Goal: Information Seeking & Learning: Learn about a topic

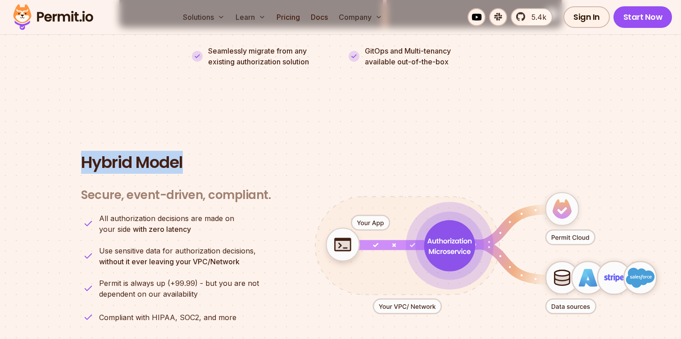
drag, startPoint x: 0, startPoint y: 0, endPoint x: 197, endPoint y: 151, distance: 248.4
click at [197, 154] on h2 "Hybrid Model" at bounding box center [340, 163] width 519 height 18
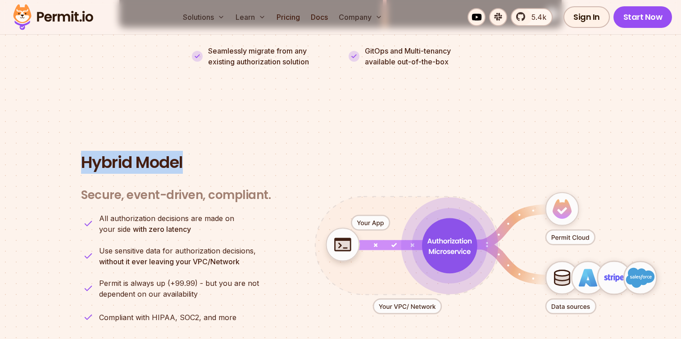
drag, startPoint x: 184, startPoint y: 154, endPoint x: 195, endPoint y: 162, distance: 13.2
drag, startPoint x: 183, startPoint y: 152, endPoint x: 86, endPoint y: 154, distance: 96.4
click at [86, 154] on h2 "Hybrid Model" at bounding box center [340, 163] width 519 height 18
drag, startPoint x: 86, startPoint y: 154, endPoint x: 190, endPoint y: 154, distance: 103.6
drag, startPoint x: 190, startPoint y: 154, endPoint x: 81, endPoint y: 150, distance: 109.5
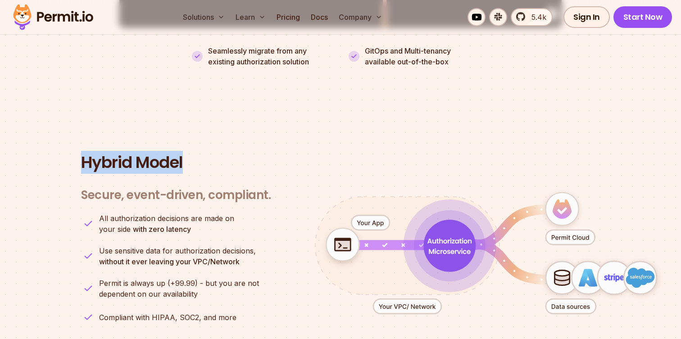
click at [81, 150] on section "Hybrid Model Secure, event-driven, compliant. Engines OPA / Cedar Policy Update…" at bounding box center [340, 260] width 681 height 301
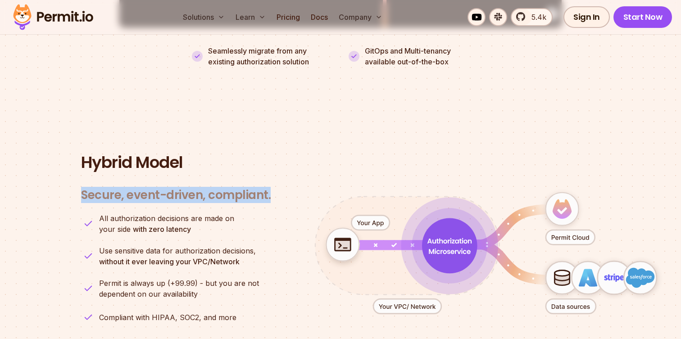
drag, startPoint x: 83, startPoint y: 187, endPoint x: 271, endPoint y: 186, distance: 187.8
click at [270, 183] on div "Secure, event-driven, compliant. Engines OPA / Cedar Policy Updater OPAL All au…" at bounding box center [340, 272] width 519 height 191
copy h3 "Secure, event-driven, compliant."
click at [258, 110] on section "Hybrid Model Secure, event-driven, compliant. Engines OPA / Cedar Policy Update…" at bounding box center [340, 260] width 681 height 301
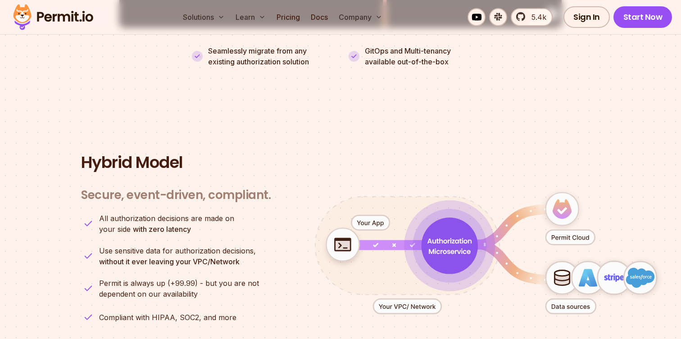
click at [218, 213] on span "All authorization decisions are made on" at bounding box center [166, 218] width 135 height 11
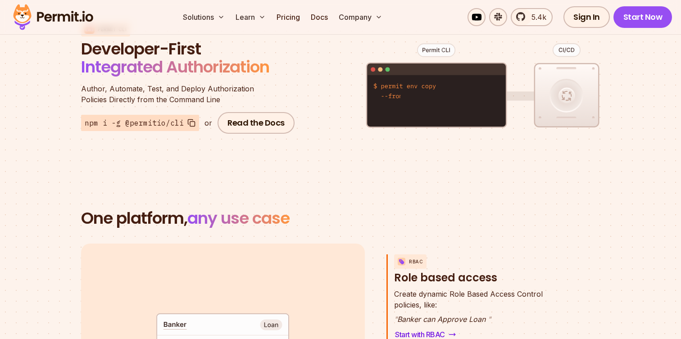
scroll to position [1129, 0]
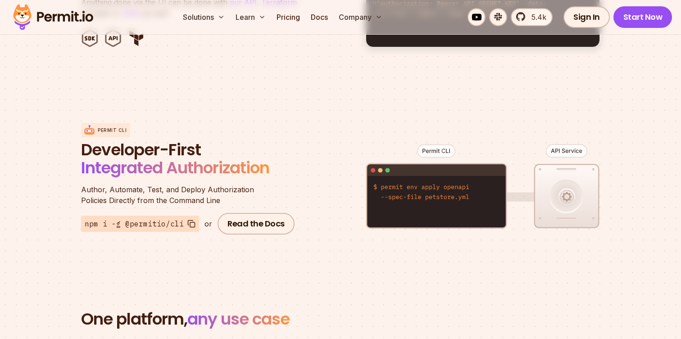
scroll to position [1029, 0]
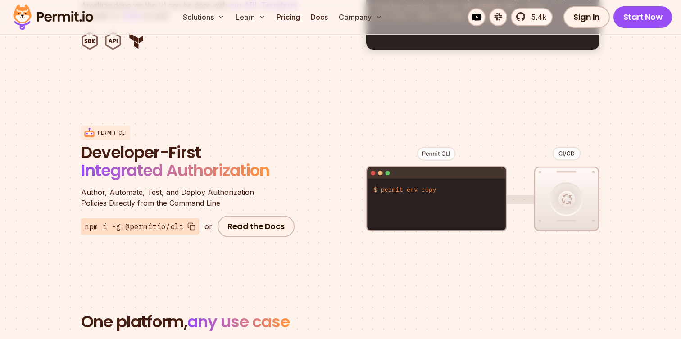
click at [352, 93] on div "Permit CLI Developer-First Integrated Authorization Author, Automate, Test, and…" at bounding box center [340, 181] width 519 height 177
